Goal: Task Accomplishment & Management: Manage account settings

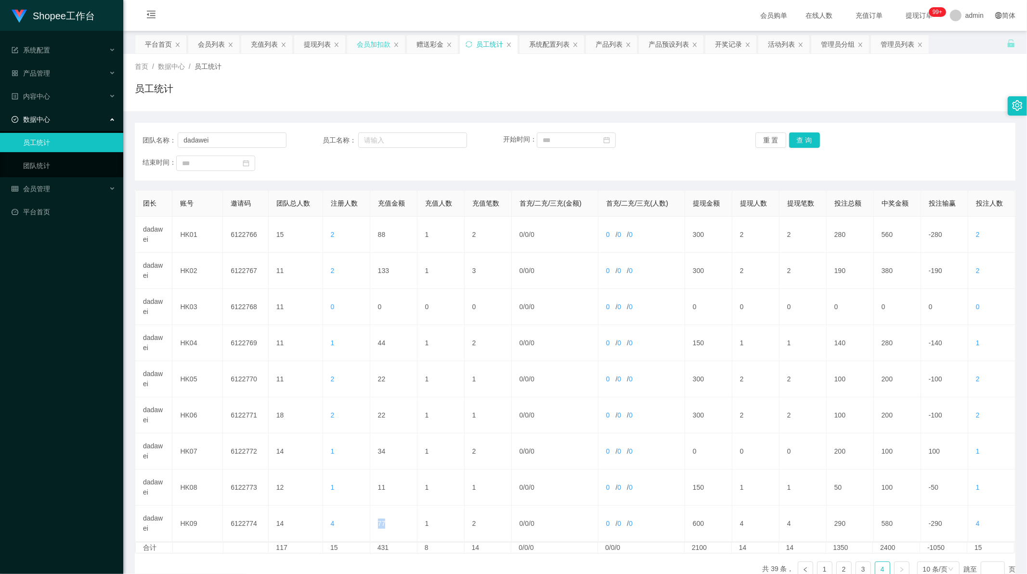
click at [373, 49] on div "会员加扣款" at bounding box center [374, 44] width 34 height 18
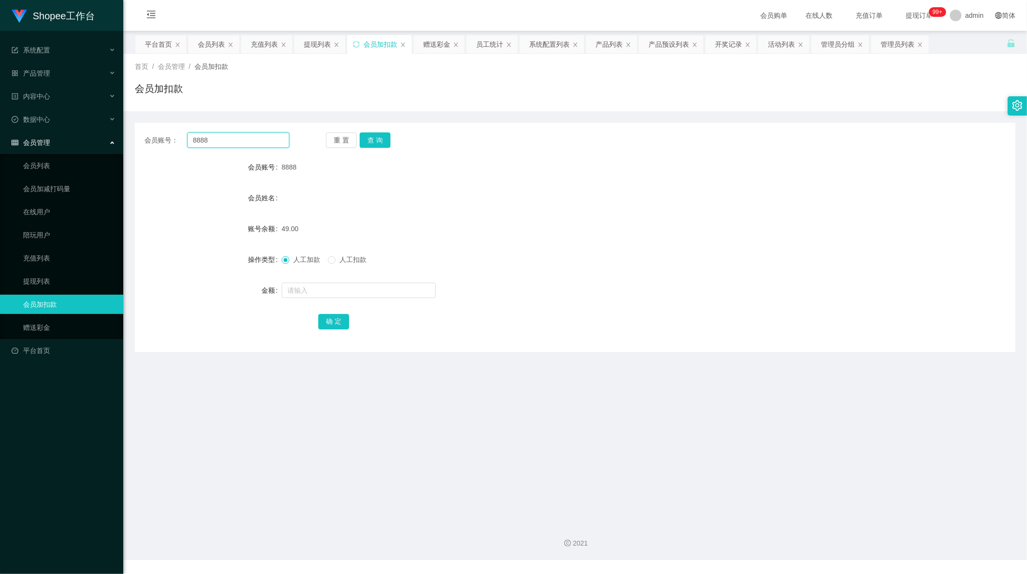
click at [240, 141] on input "8888" at bounding box center [238, 139] width 103 height 15
drag, startPoint x: 240, startPoint y: 141, endPoint x: 335, endPoint y: 143, distance: 95.4
click at [241, 142] on input "8888" at bounding box center [238, 139] width 103 height 15
paste input "0202"
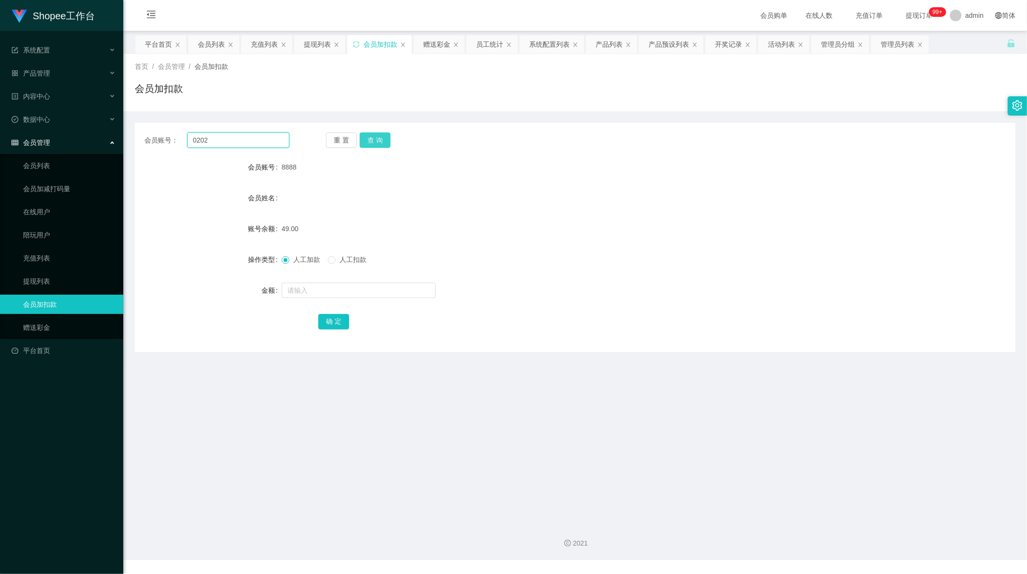
type input "0202"
click at [366, 143] on button "查 询" at bounding box center [375, 139] width 31 height 15
click at [336, 260] on span "人工扣款" at bounding box center [353, 260] width 35 height 8
click at [323, 292] on input "text" at bounding box center [359, 290] width 154 height 15
type input "1"
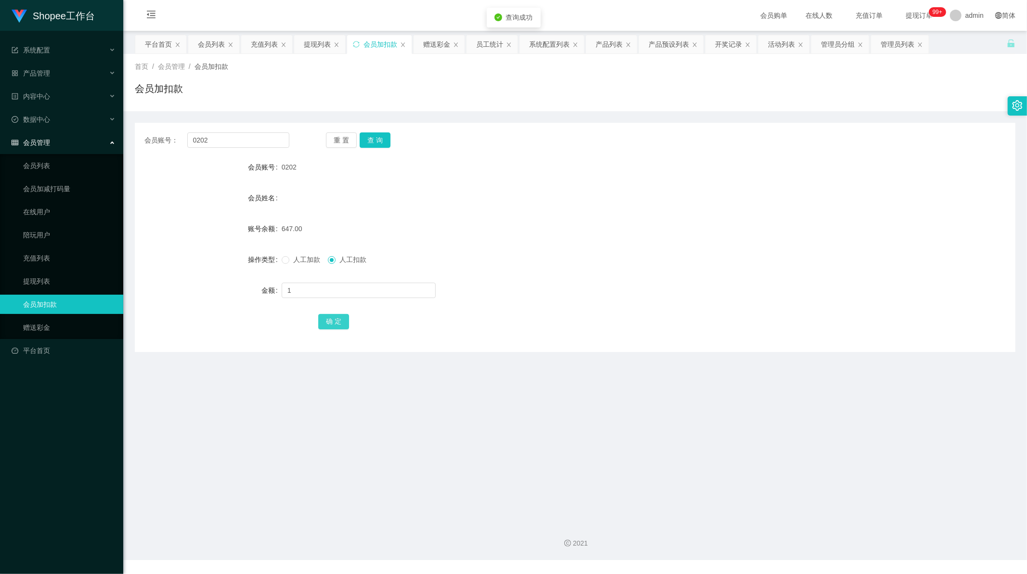
click at [331, 323] on button "确 定" at bounding box center [333, 321] width 31 height 15
click at [382, 398] on main "关闭左侧 关闭右侧 关闭其它 刷新页面 平台首页 会员列表 充值列表 提现列表 会员加扣款 赠送彩金 员工统计 系统配置列表 产品列表 产品预设列表 开奖记录…" at bounding box center [575, 273] width 904 height 484
click at [502, 46] on div "员工统计" at bounding box center [489, 44] width 27 height 18
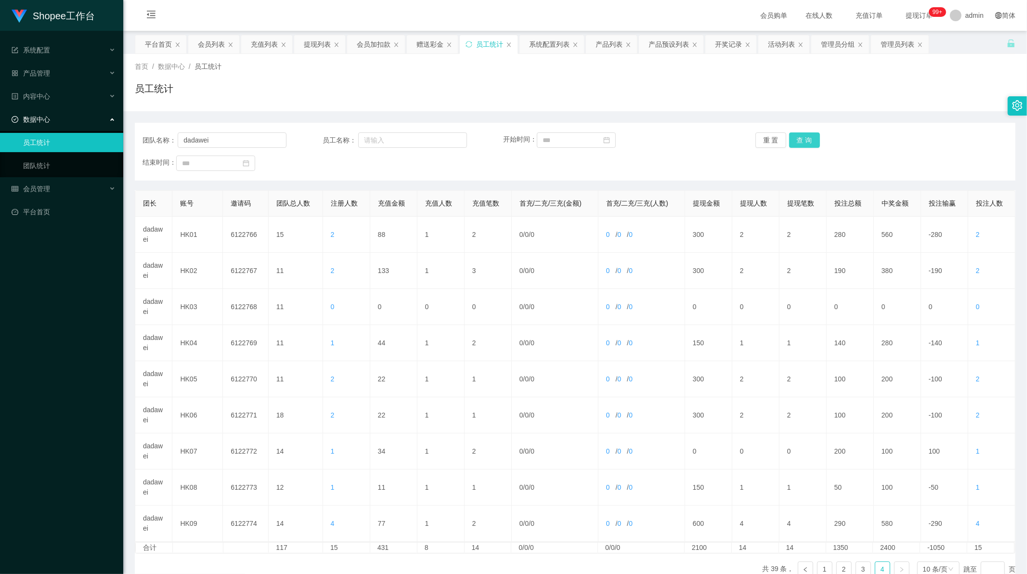
click at [802, 142] on button "查 询" at bounding box center [804, 139] width 31 height 15
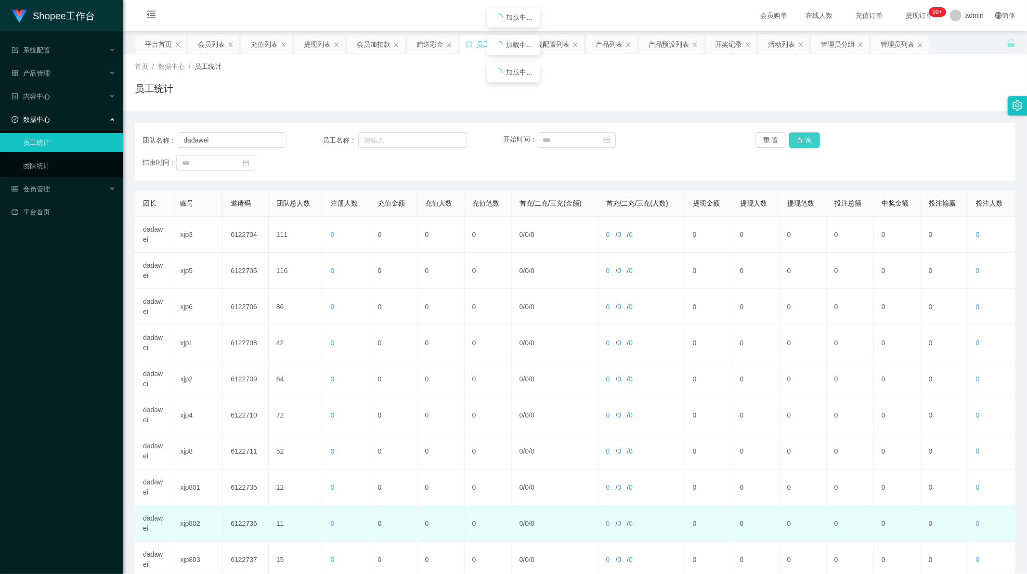
scroll to position [92, 0]
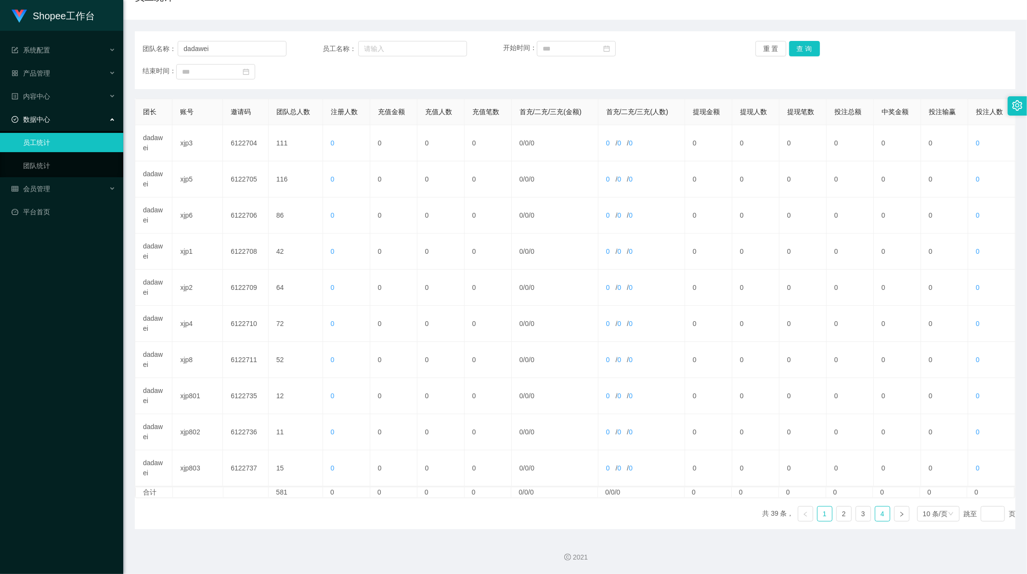
click at [880, 511] on link "4" at bounding box center [882, 513] width 14 height 14
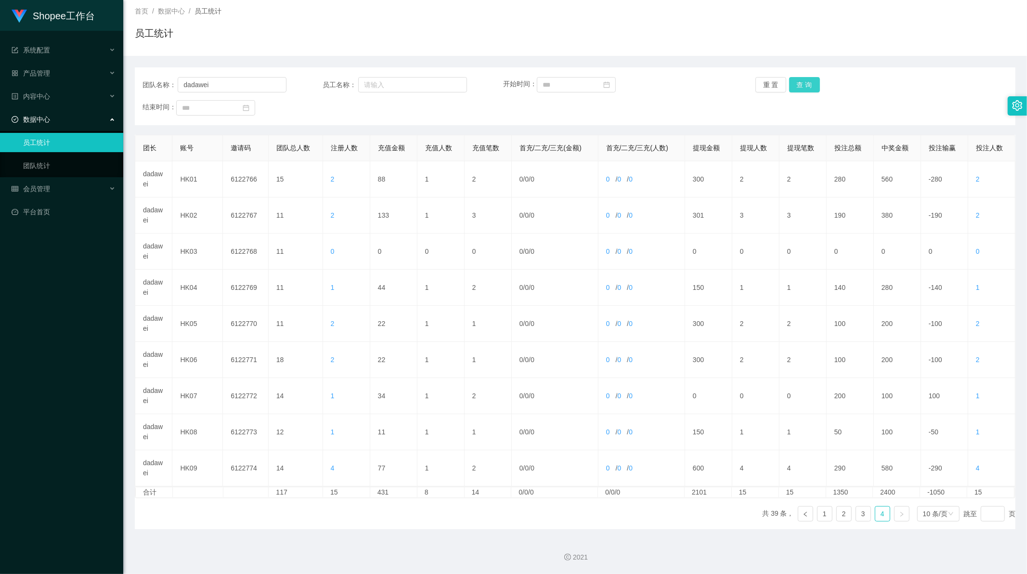
click at [796, 78] on button "查 询" at bounding box center [804, 84] width 31 height 15
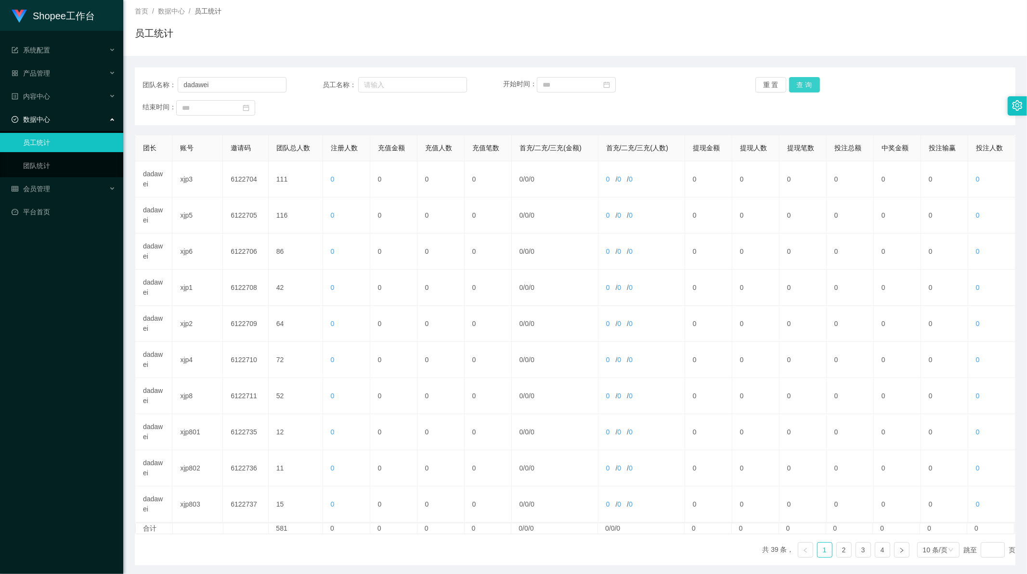
click at [797, 85] on button "查 询" at bounding box center [804, 84] width 31 height 15
click at [839, 551] on link "2" at bounding box center [844, 550] width 14 height 14
click at [856, 550] on link "3" at bounding box center [863, 550] width 14 height 14
click at [877, 553] on link "4" at bounding box center [882, 550] width 14 height 14
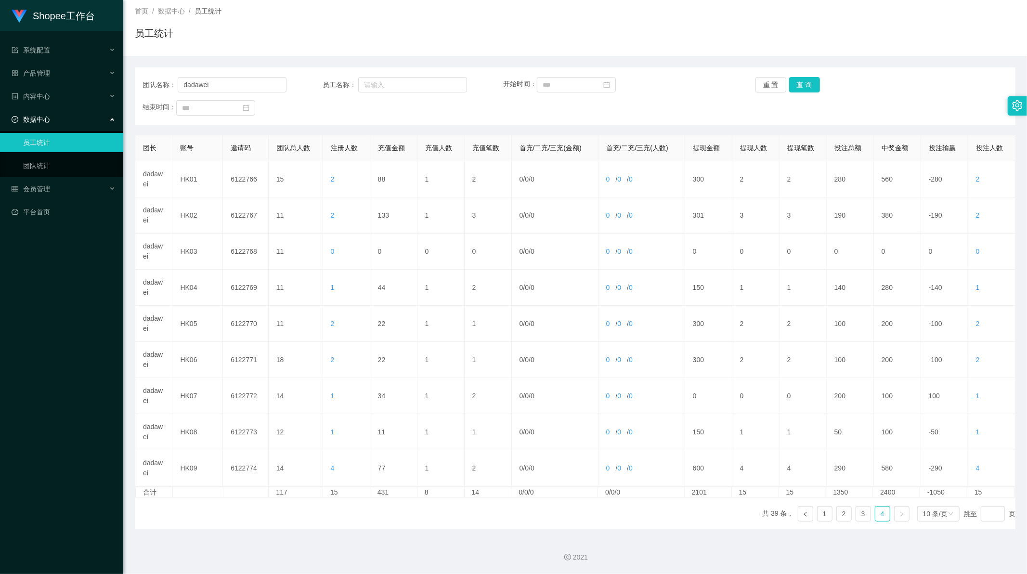
scroll to position [0, 0]
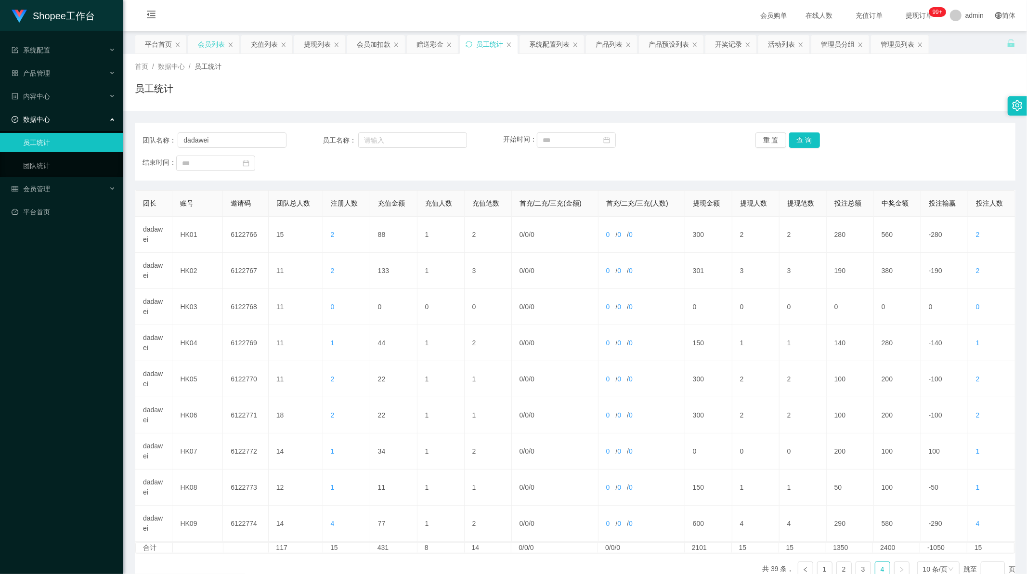
click at [206, 44] on div "会员列表" at bounding box center [211, 44] width 27 height 18
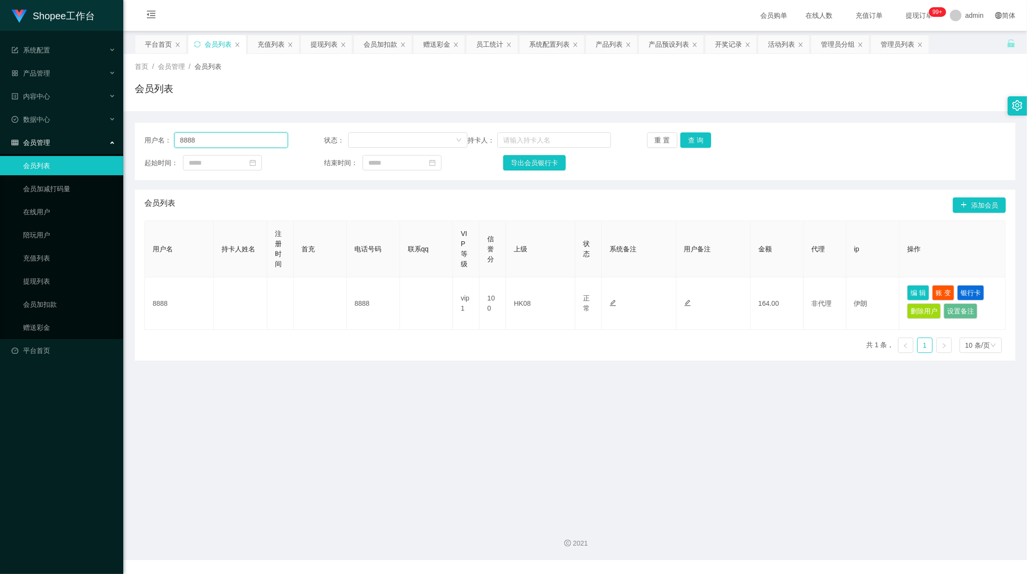
click at [222, 140] on input "8888" at bounding box center [231, 139] width 114 height 15
drag, startPoint x: 222, startPoint y: 140, endPoint x: 234, endPoint y: 137, distance: 12.7
click at [222, 140] on input "8888" at bounding box center [231, 139] width 114 height 15
paste input "0202"
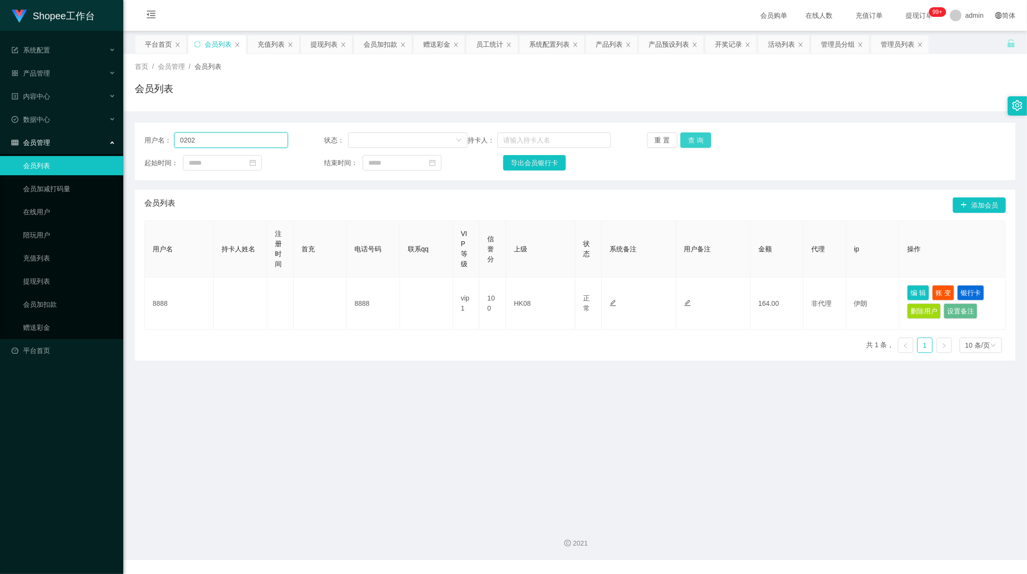
type input "0202"
click at [694, 137] on button "查 询" at bounding box center [695, 139] width 31 height 15
click at [694, 137] on div "重 置 查 询" at bounding box center [718, 139] width 143 height 15
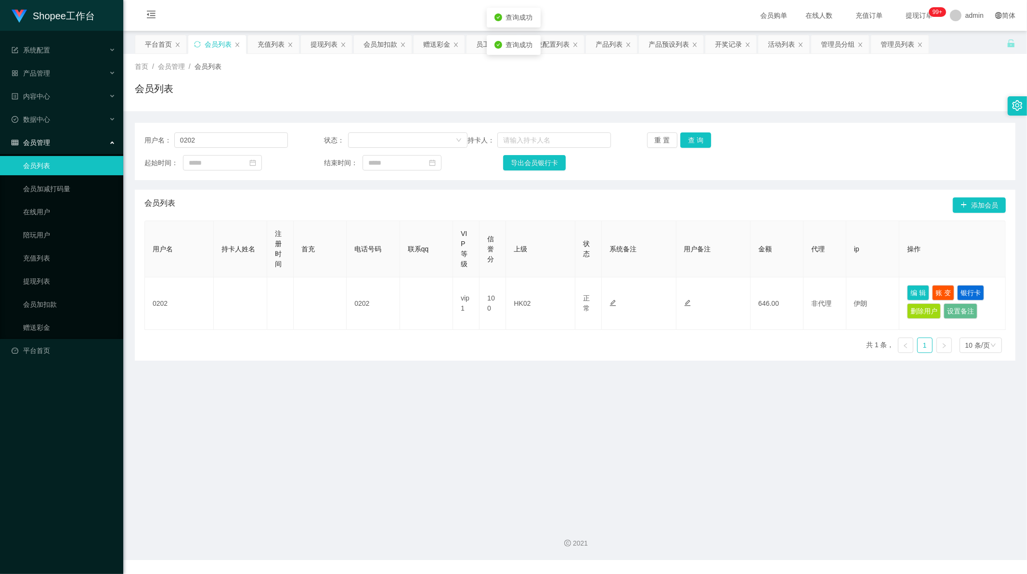
click at [401, 490] on main "关闭左侧 关闭右侧 关闭其它 刷新页面 平台首页 会员列表 充值列表 提现列表 会员加扣款 赠送彩金 员工统计 系统配置列表 产品列表 产品预设列表 开奖记录…" at bounding box center [575, 273] width 904 height 484
